Goal: Task Accomplishment & Management: Manage account settings

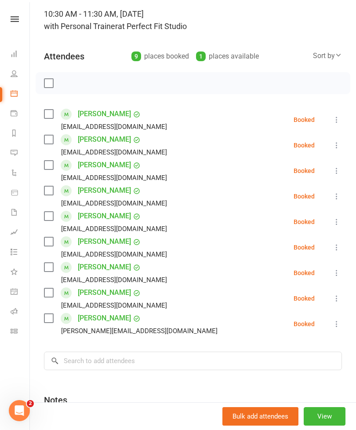
scroll to position [44, 0]
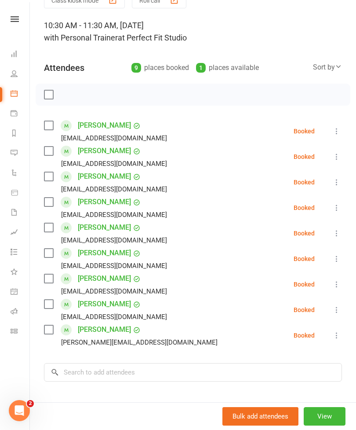
click at [52, 95] on label at bounding box center [48, 94] width 9 height 9
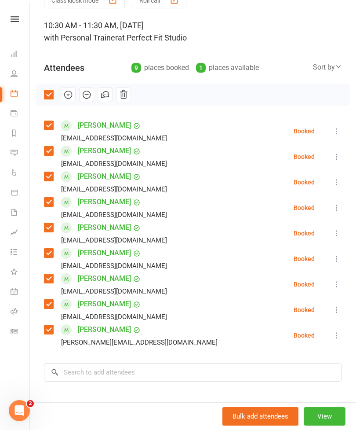
click at [68, 90] on icon "button" at bounding box center [68, 95] width 10 height 10
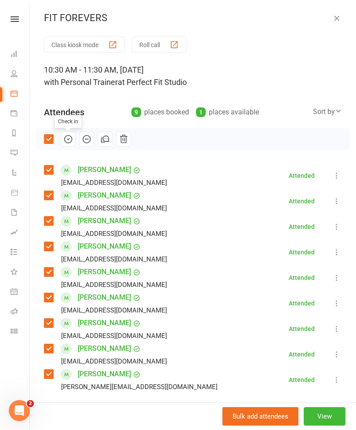
scroll to position [0, 0]
click at [340, 19] on icon "button" at bounding box center [337, 18] width 9 height 9
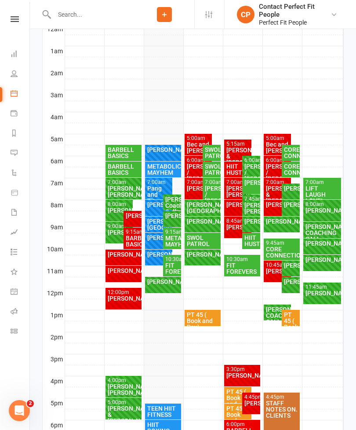
click at [166, 264] on div "FIT FOREVERS" at bounding box center [172, 268] width 15 height 12
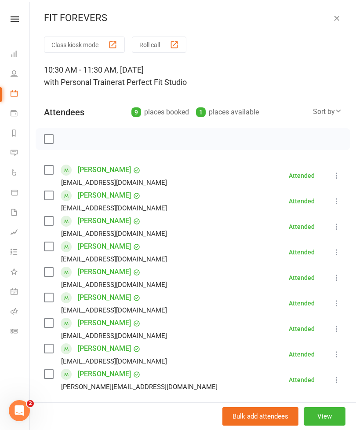
click at [339, 14] on icon "button" at bounding box center [337, 18] width 9 height 9
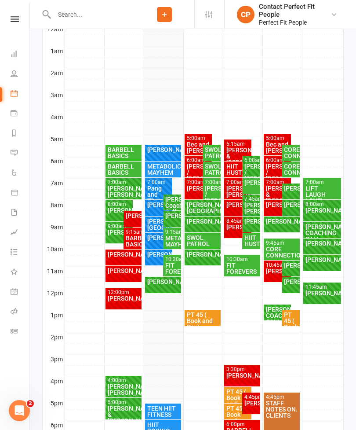
click at [169, 243] on div "METABOLIC MAYHEM" at bounding box center [172, 241] width 15 height 12
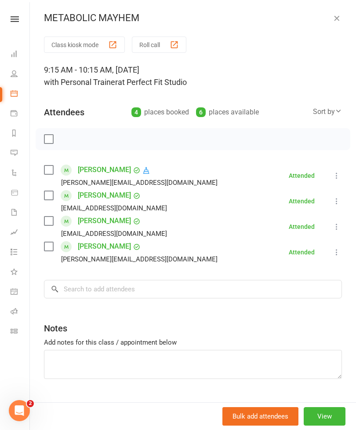
click at [341, 22] on icon "button" at bounding box center [337, 18] width 9 height 9
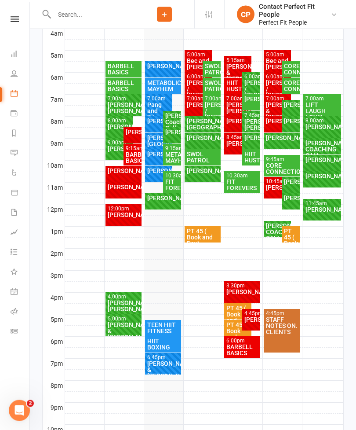
scroll to position [245, 0]
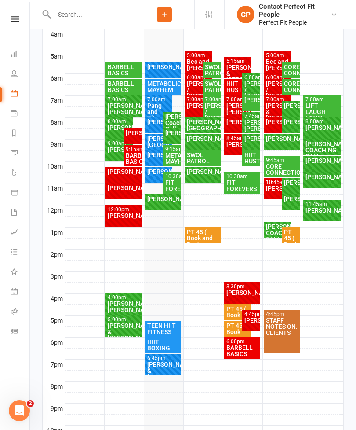
click at [160, 202] on div "[PERSON_NAME]" at bounding box center [163, 199] width 33 height 6
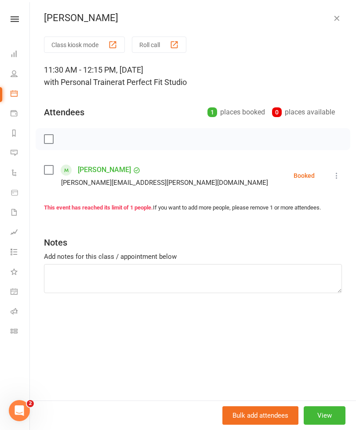
click at [339, 21] on icon "button" at bounding box center [337, 18] width 9 height 9
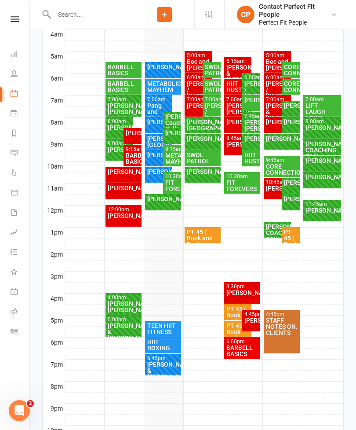
click at [175, 136] on div "[PERSON_NAME]" at bounding box center [172, 133] width 15 height 6
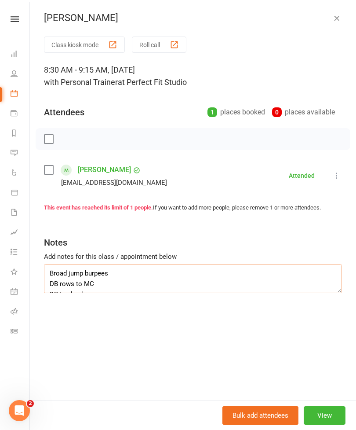
click at [52, 269] on textarea "Broad jump burpees DB rows to MC DB tap backs BB deadlift Dips off rack Band pr…" at bounding box center [193, 278] width 298 height 29
click at [52, 271] on textarea "Broad jump burpees DB rows to MC DB tap backs BB deadlift Dips off rack Band pr…" at bounding box center [193, 278] width 298 height 29
click at [339, 14] on icon "button" at bounding box center [337, 18] width 9 height 9
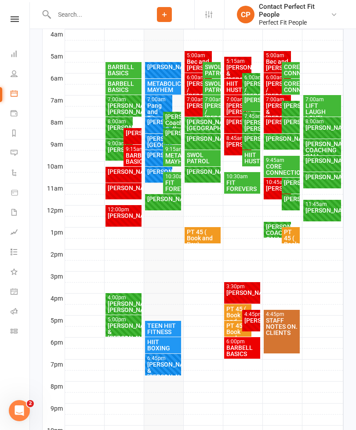
click at [161, 199] on div "[PERSON_NAME]" at bounding box center [163, 199] width 33 height 6
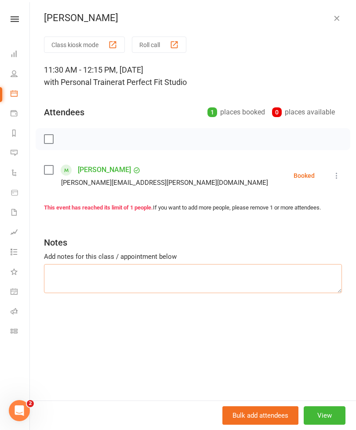
click at [67, 274] on textarea at bounding box center [193, 278] width 298 height 29
click at [54, 272] on textarea at bounding box center [193, 278] width 298 height 29
paste textarea "Broad jump burpees DB rows to MC DB tap backs BB deadlift Dips off rack Band pr…"
type textarea "Broad jump burpees DB rows to MC DB tap backs BB deadlift Dips off rack Band pr…"
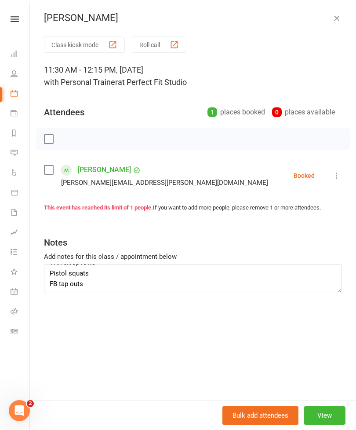
click at [349, 20] on div "[PERSON_NAME]" at bounding box center [193, 17] width 327 height 11
click at [334, 22] on button "button" at bounding box center [337, 18] width 11 height 11
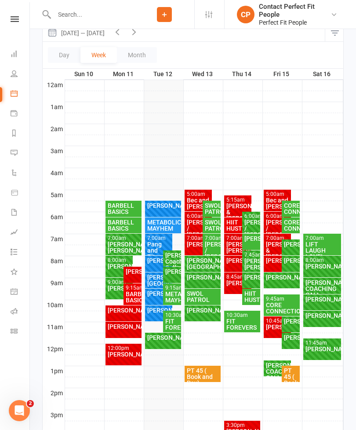
scroll to position [105, 0]
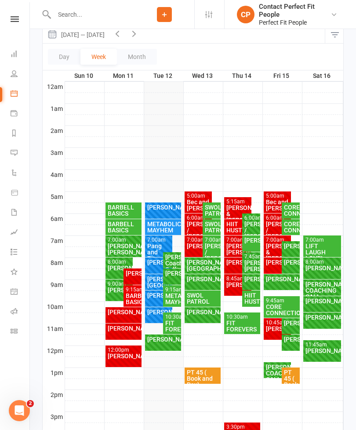
click at [165, 342] on div "[PERSON_NAME]" at bounding box center [163, 339] width 33 height 6
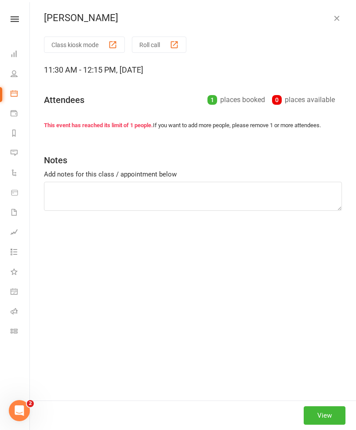
type textarea "Broad jump burpees DB rows to MC DB tap backs BB deadlift Dips off rack Band pr…"
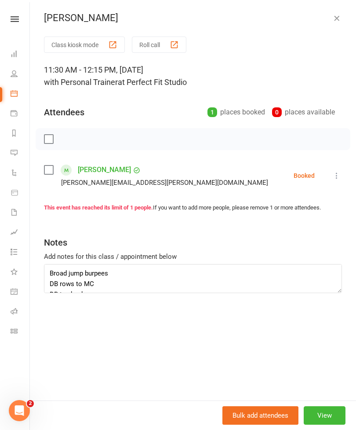
click at [341, 175] on icon at bounding box center [337, 175] width 9 height 9
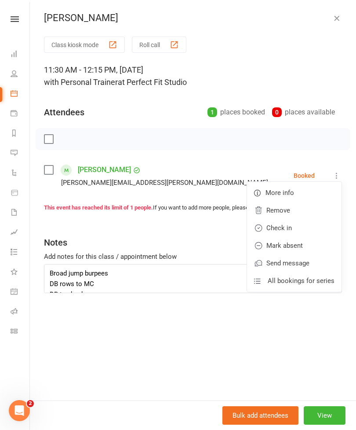
click at [274, 225] on link "Check in" at bounding box center [294, 228] width 95 height 18
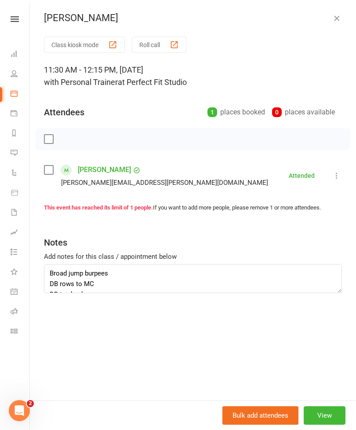
scroll to position [0, 0]
click at [341, 15] on icon "button" at bounding box center [337, 18] width 9 height 9
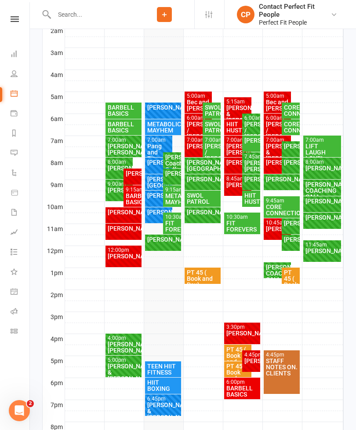
scroll to position [205, 0]
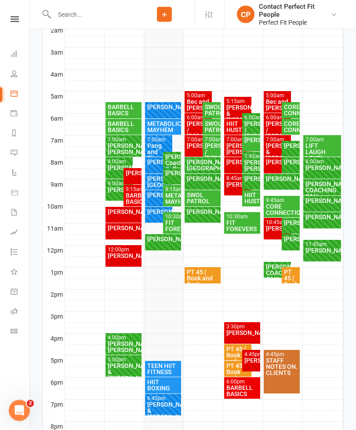
click at [232, 125] on div "HIIT HUSTLE" at bounding box center [238, 127] width 24 height 12
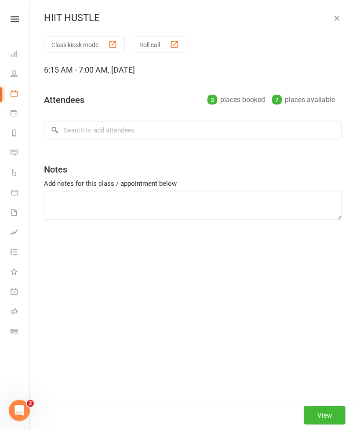
scroll to position [205, 0]
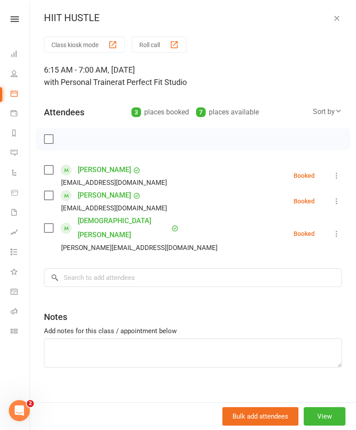
click at [338, 22] on icon "button" at bounding box center [337, 18] width 9 height 9
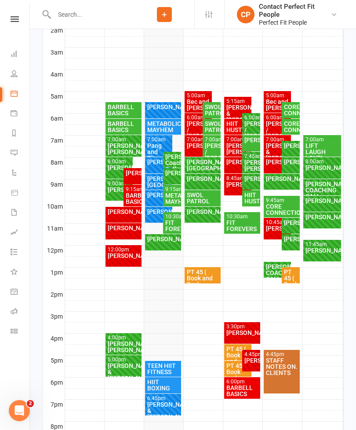
click at [235, 165] on div "[PERSON_NAME]" at bounding box center [238, 162] width 24 height 6
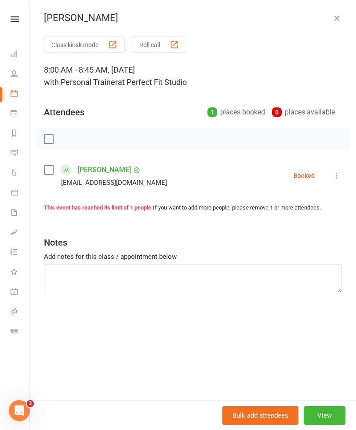
click at [339, 19] on icon "button" at bounding box center [337, 18] width 9 height 9
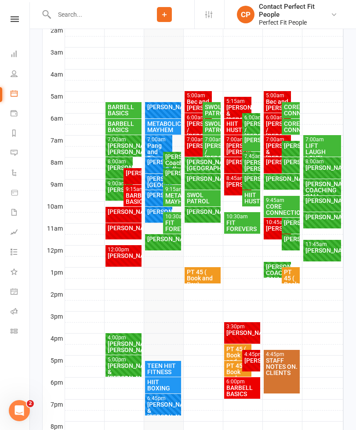
click at [232, 181] on div "[PERSON_NAME]" at bounding box center [238, 184] width 24 height 6
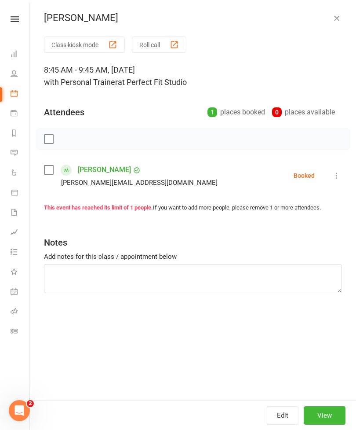
click at [337, 22] on button "button" at bounding box center [337, 18] width 11 height 11
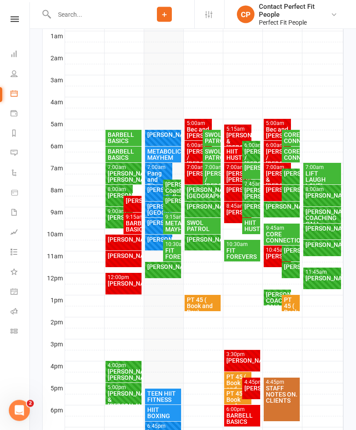
scroll to position [172, 0]
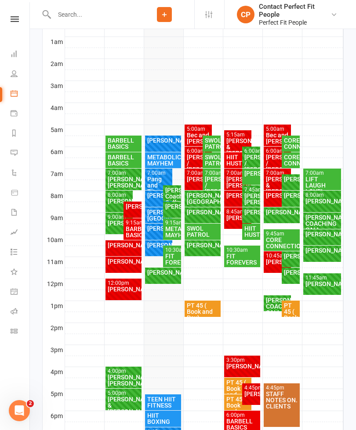
click at [202, 228] on div "SWOL PATROL" at bounding box center [203, 231] width 33 height 12
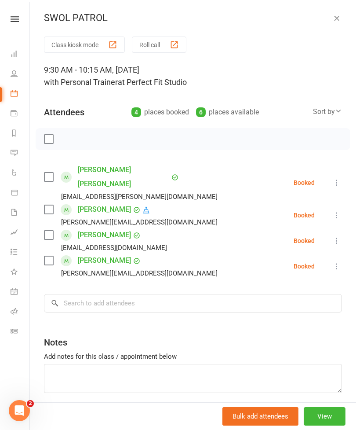
click at [336, 20] on icon "button" at bounding box center [337, 18] width 9 height 9
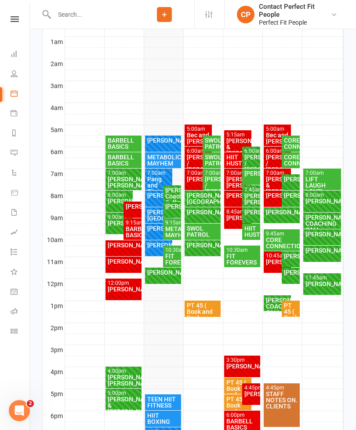
click at [212, 159] on div "SWOL PATROL" at bounding box center [212, 160] width 15 height 12
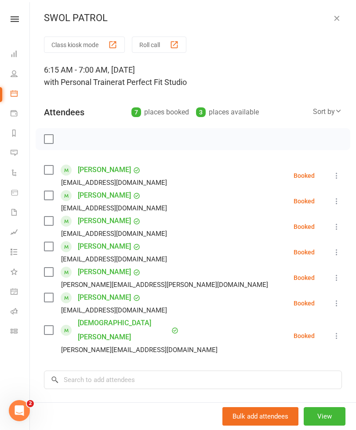
click at [333, 22] on icon "button" at bounding box center [337, 18] width 9 height 9
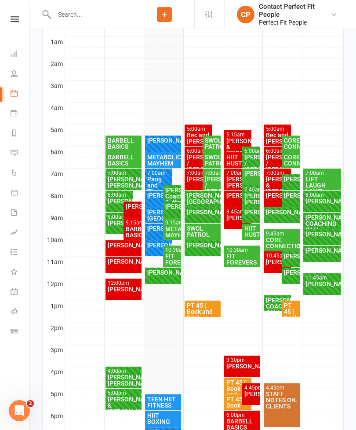
click at [211, 146] on div "SWOL PATROL" at bounding box center [212, 143] width 15 height 12
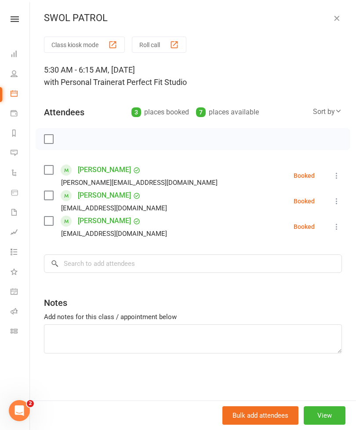
click at [340, 20] on icon "button" at bounding box center [337, 18] width 9 height 9
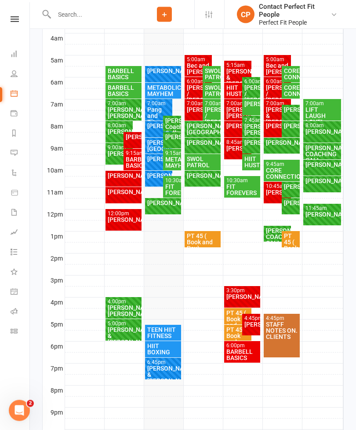
scroll to position [289, 0]
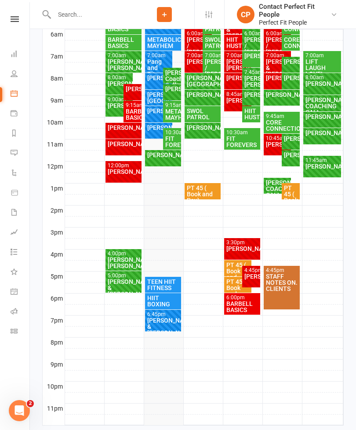
click at [161, 301] on div "HIIT BOXING" at bounding box center [163, 301] width 33 height 12
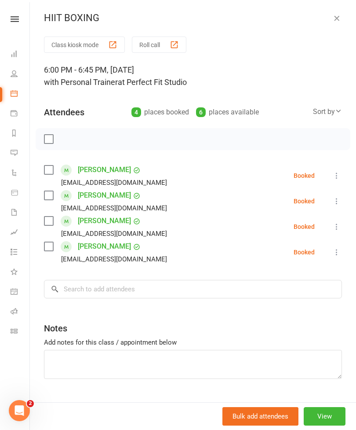
click at [341, 23] on button "button" at bounding box center [337, 18] width 11 height 11
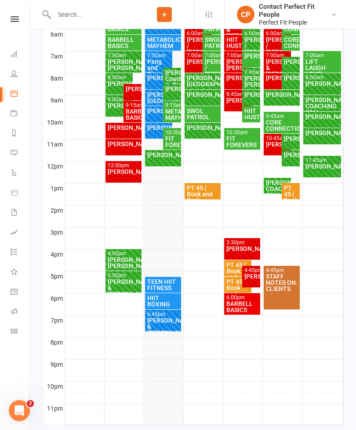
click at [155, 286] on div "TEEN HIIT FITNESS" at bounding box center [163, 285] width 33 height 12
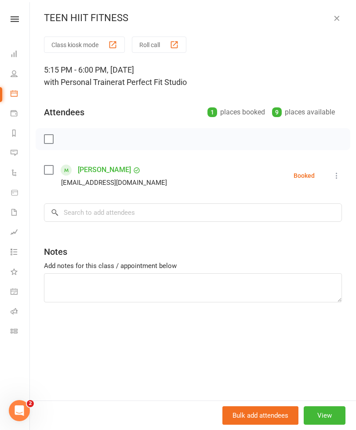
click at [341, 22] on button "button" at bounding box center [337, 18] width 11 height 11
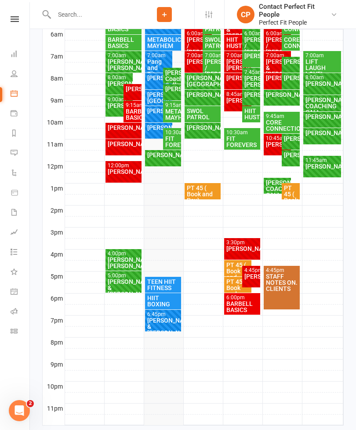
click at [244, 298] on div "6:00pm - 7:00pm" at bounding box center [242, 298] width 33 height 6
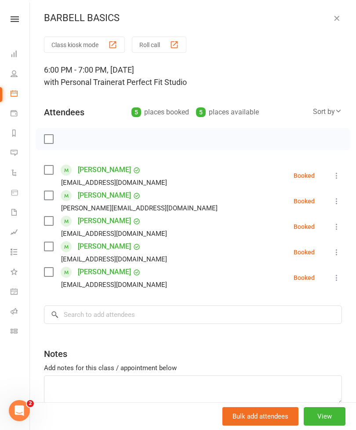
click at [338, 19] on icon "button" at bounding box center [337, 18] width 9 height 9
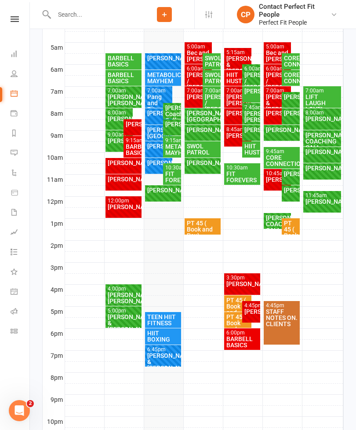
scroll to position [253, 0]
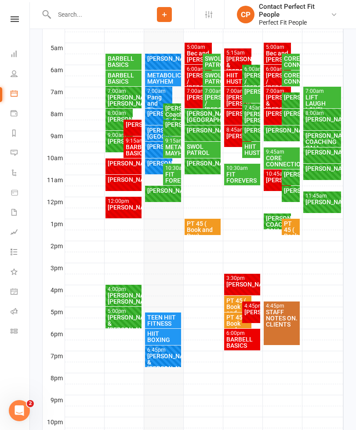
click at [287, 78] on div "CORE CONNECTION" at bounding box center [291, 78] width 15 height 12
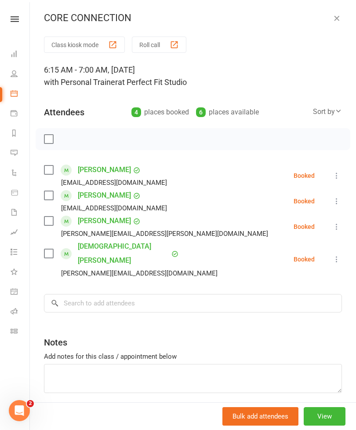
click at [333, 16] on icon "button" at bounding box center [337, 18] width 9 height 9
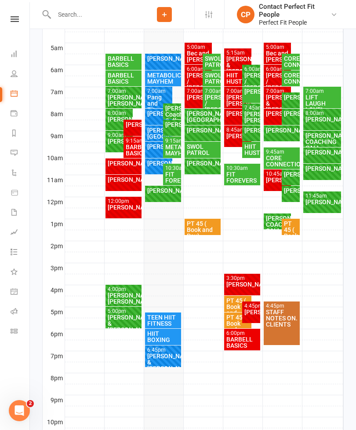
click at [295, 62] on div "CORE CONNECTION" at bounding box center [291, 61] width 15 height 12
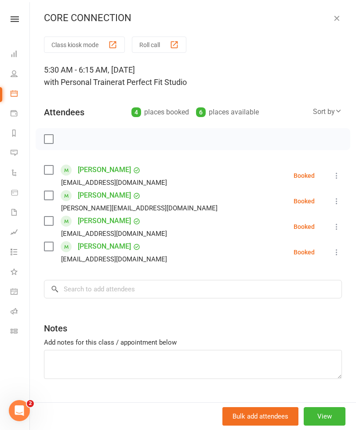
click at [338, 18] on icon "button" at bounding box center [337, 18] width 9 height 9
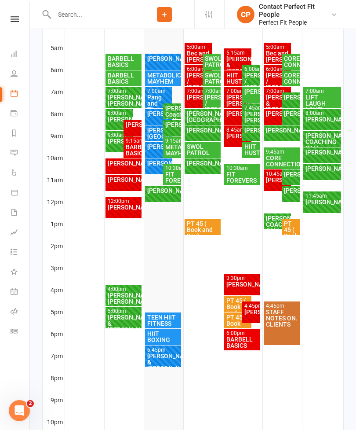
click at [320, 101] on div "LIFT LAUGH LOVE!" at bounding box center [322, 103] width 35 height 18
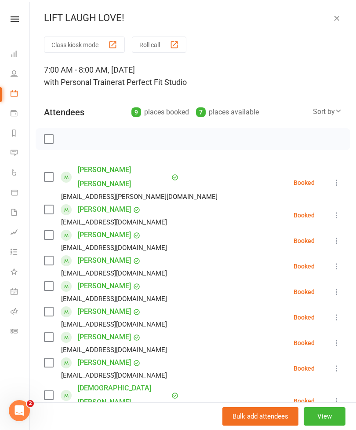
click at [118, 176] on link "[PERSON_NAME] [PERSON_NAME]" at bounding box center [124, 177] width 92 height 28
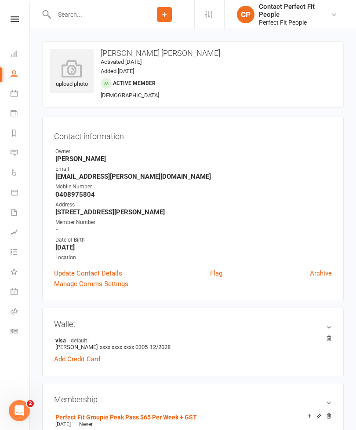
click at [9, 22] on link at bounding box center [14, 19] width 31 height 6
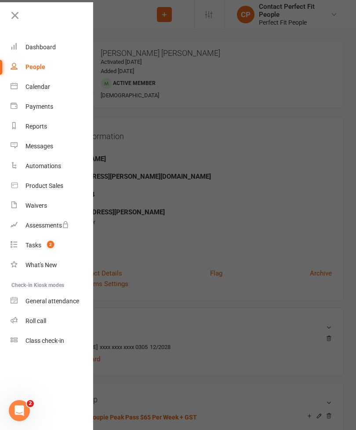
click at [27, 87] on div "Calendar" at bounding box center [38, 86] width 25 height 7
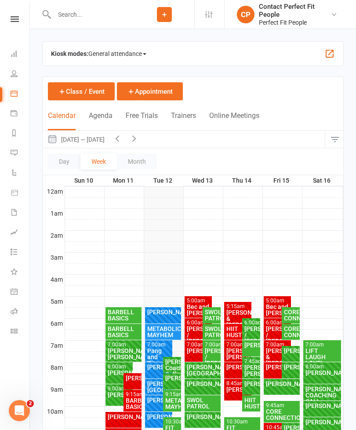
click at [322, 348] on div "LIFT LAUGH LOVE!" at bounding box center [322, 357] width 35 height 18
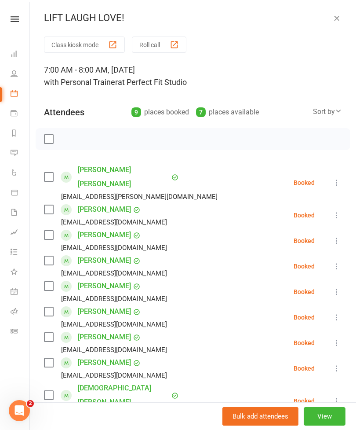
click at [15, 19] on icon at bounding box center [15, 19] width 8 height 6
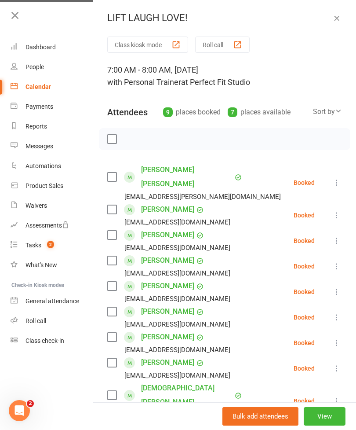
click at [33, 85] on div "Calendar" at bounding box center [39, 86] width 26 height 7
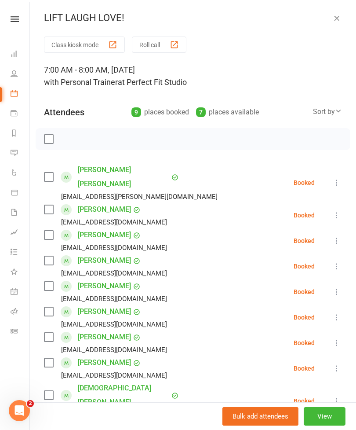
click at [9, 21] on link at bounding box center [14, 19] width 31 height 6
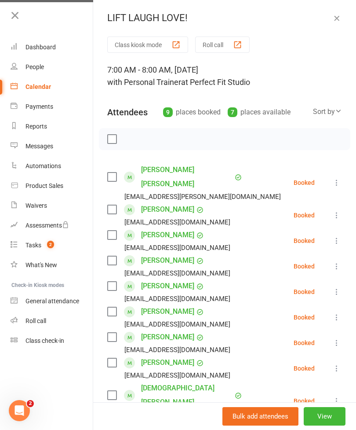
click at [36, 92] on link "Calendar" at bounding box center [52, 87] width 83 height 20
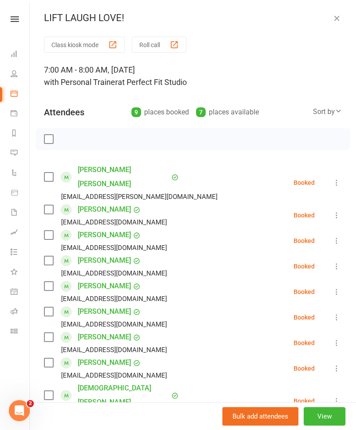
click at [336, 20] on icon "button" at bounding box center [337, 18] width 9 height 9
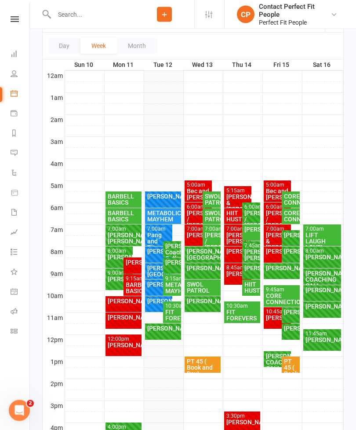
scroll to position [117, 0]
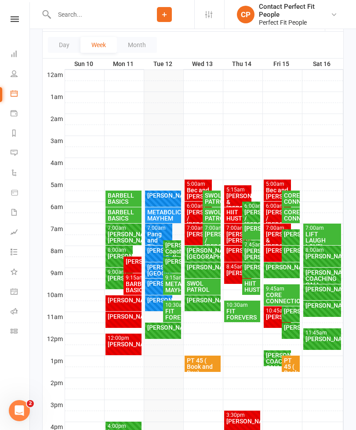
click at [159, 330] on div "[PERSON_NAME]" at bounding box center [163, 327] width 33 height 6
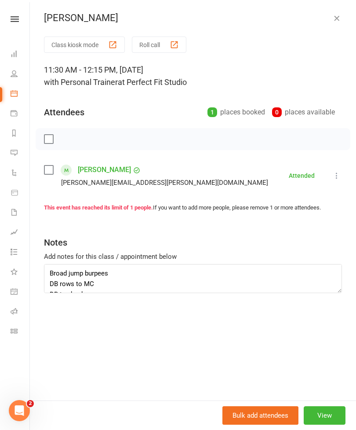
click at [328, 21] on div "[PERSON_NAME]" at bounding box center [193, 17] width 327 height 11
click at [341, 17] on icon "button" at bounding box center [337, 18] width 9 height 9
